Goal: Information Seeking & Learning: Compare options

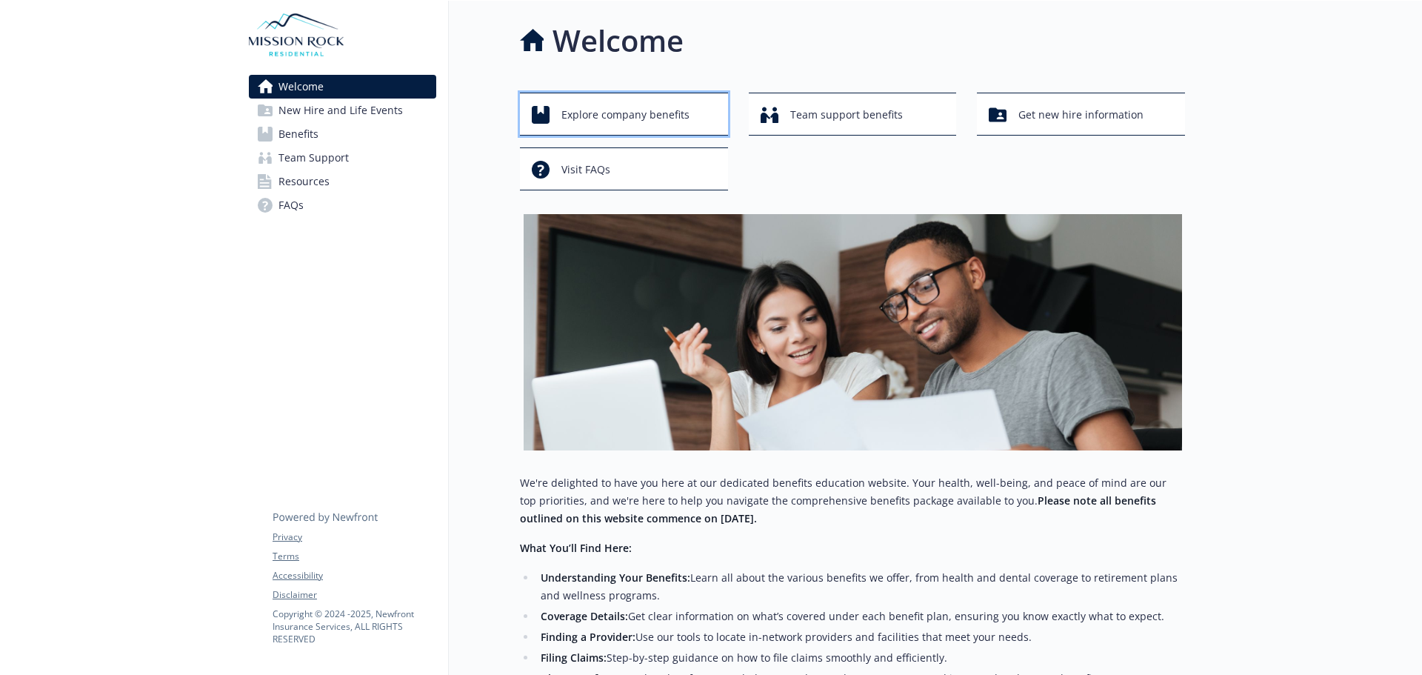
click at [626, 117] on span "Explore company benefits" at bounding box center [625, 115] width 128 height 28
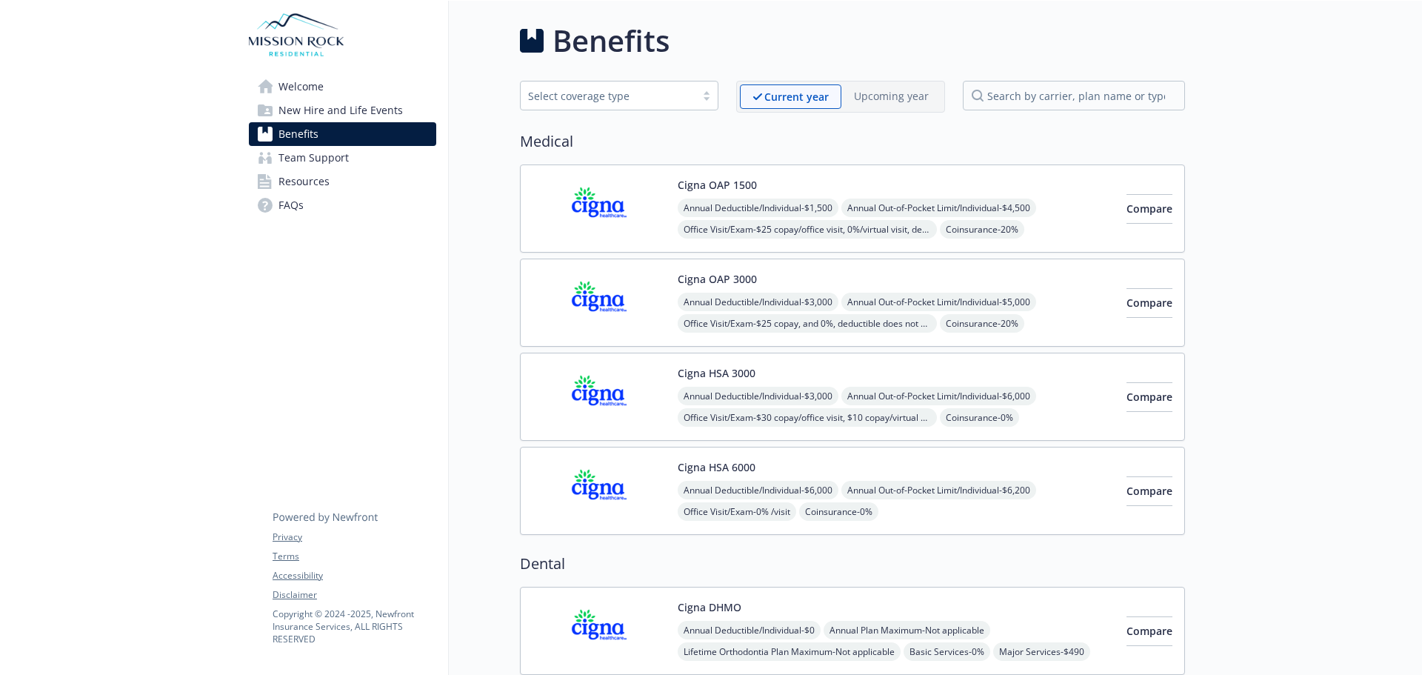
click at [1166, 396] on button "Compare" at bounding box center [1149, 397] width 46 height 30
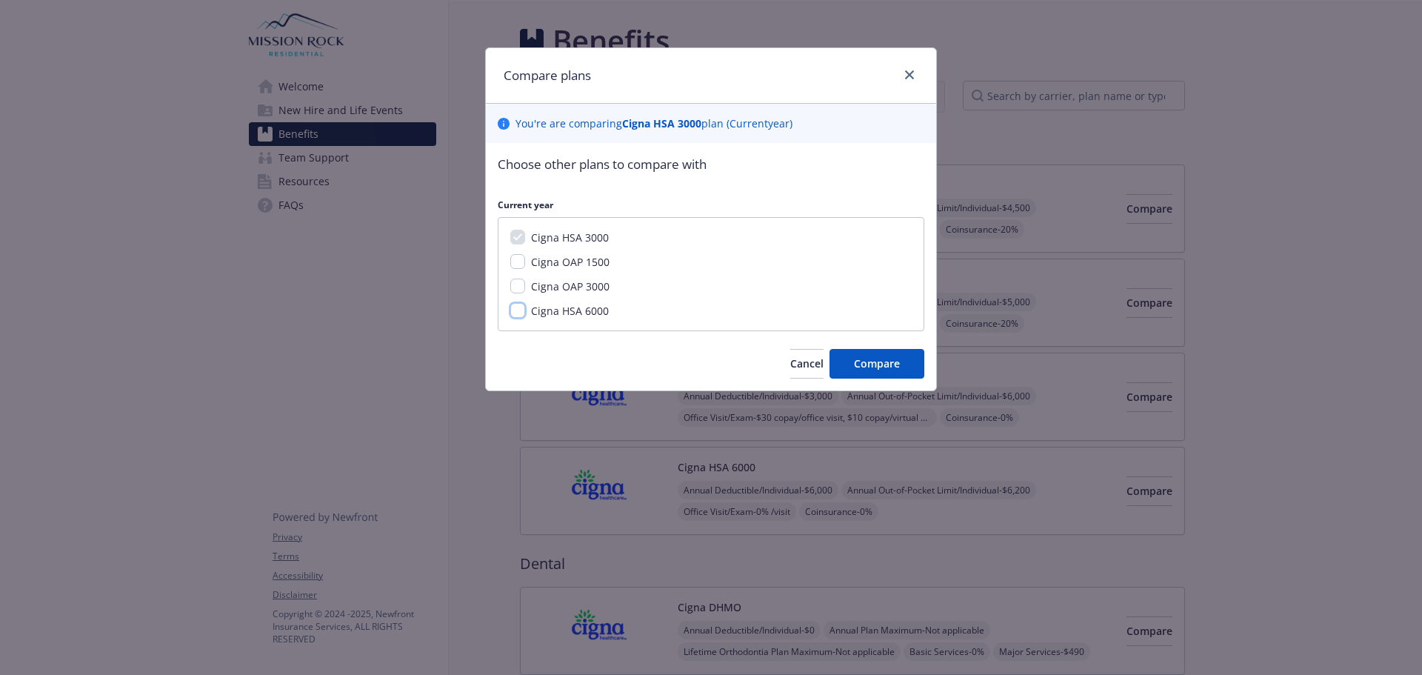
click at [517, 312] on input "Cigna HSA 6000" at bounding box center [517, 310] width 15 height 15
checkbox input "true"
click at [871, 369] on span "Compare" at bounding box center [877, 363] width 46 height 14
